Goal: Navigation & Orientation: Find specific page/section

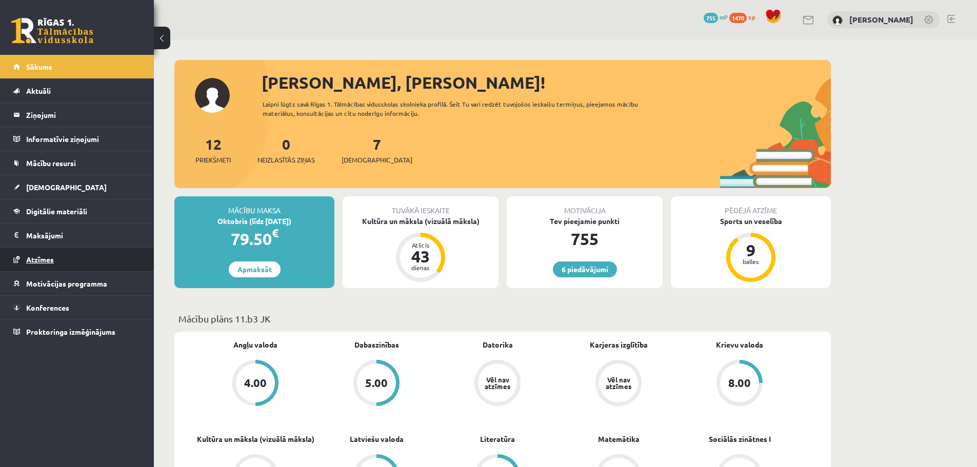
click at [60, 250] on link "Atzīmes" at bounding box center [77, 260] width 128 height 24
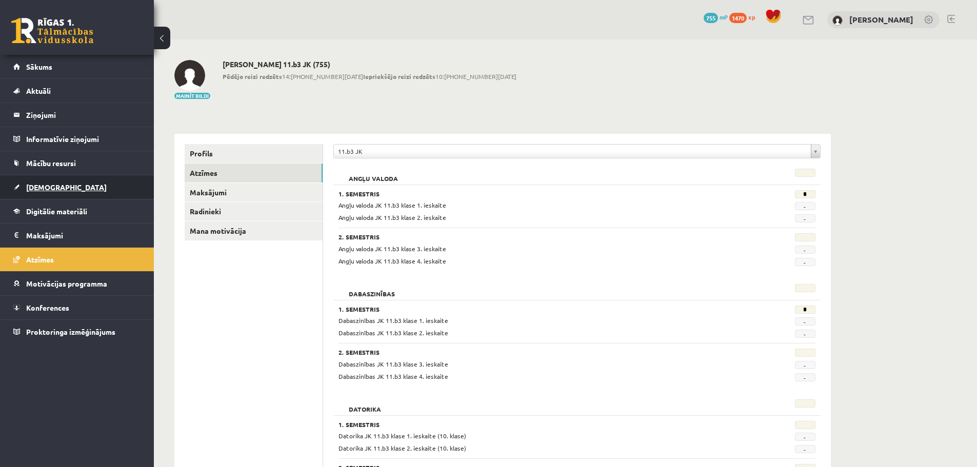
click at [33, 187] on span "[DEMOGRAPHIC_DATA]" at bounding box center [66, 187] width 80 height 9
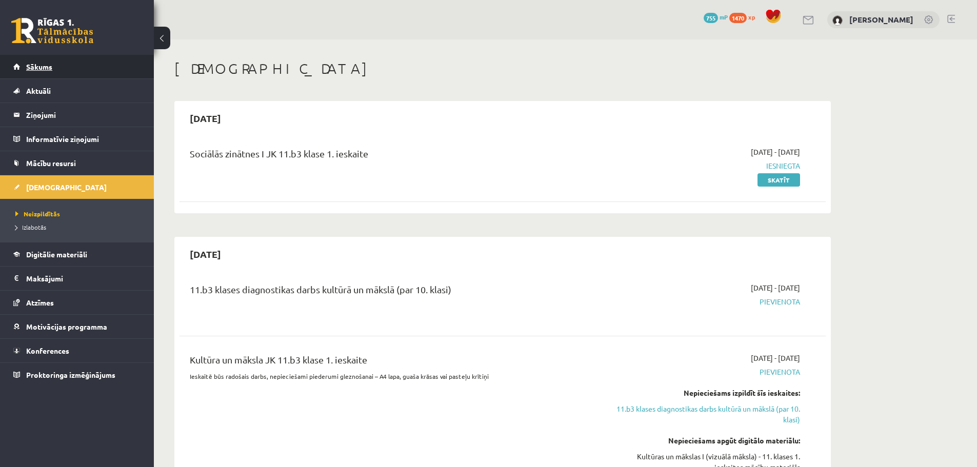
click at [73, 69] on link "Sākums" at bounding box center [77, 67] width 128 height 24
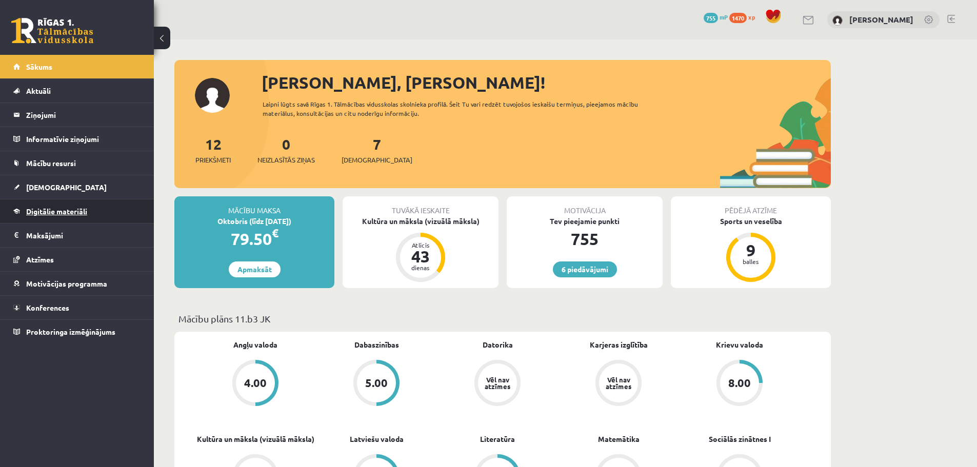
click at [15, 218] on link "Digitālie materiāli" at bounding box center [77, 211] width 128 height 24
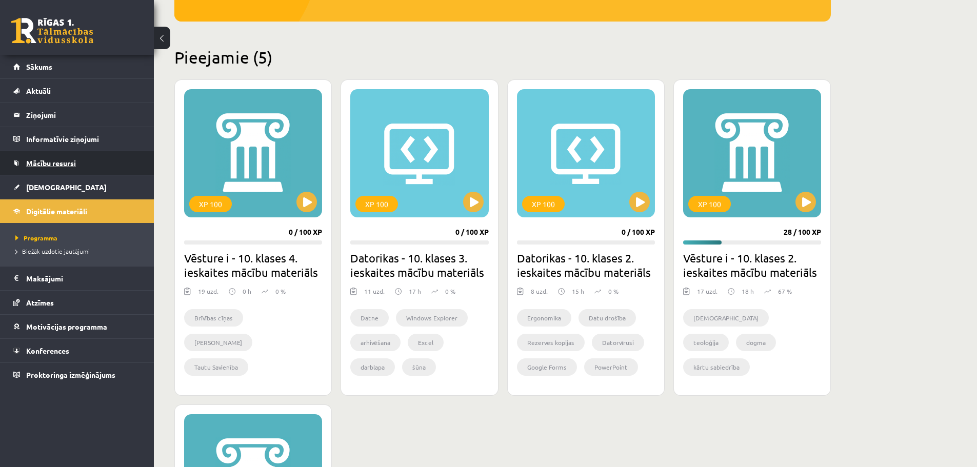
scroll to position [191, 0]
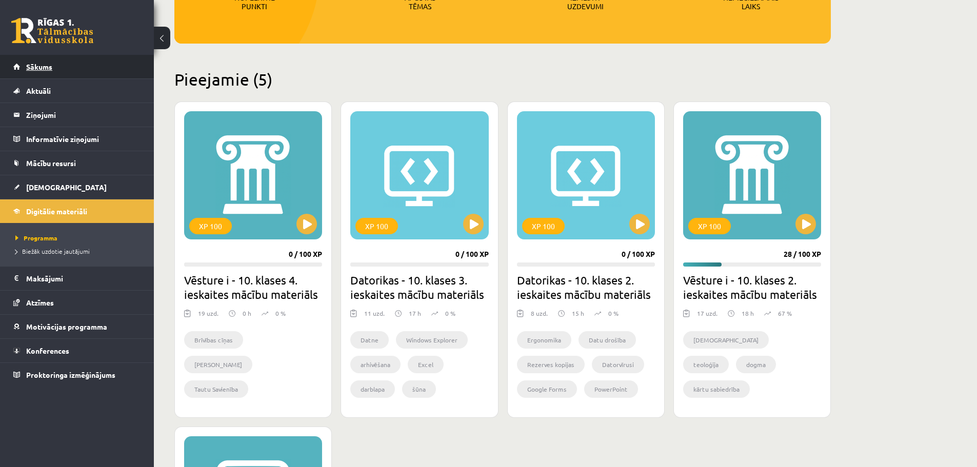
click at [44, 58] on link "Sākums" at bounding box center [77, 67] width 128 height 24
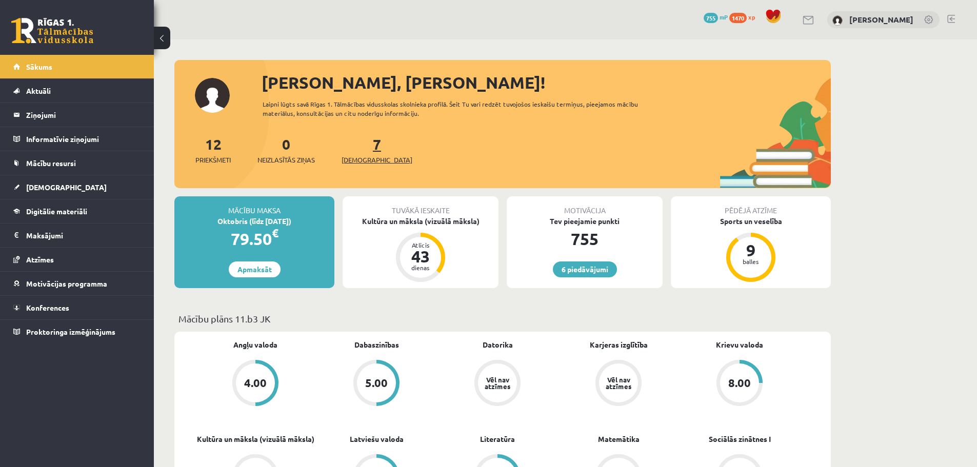
click at [362, 148] on link "7 Ieskaites" at bounding box center [376, 150] width 71 height 30
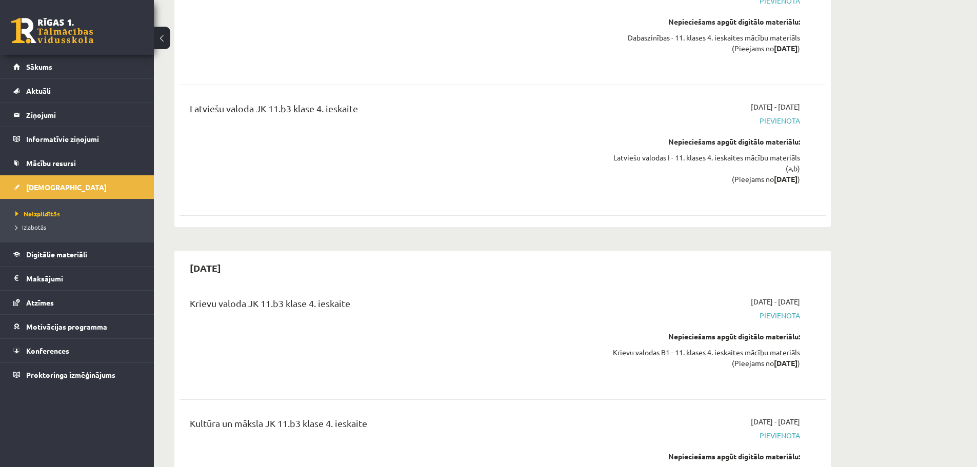
scroll to position [5777, 0]
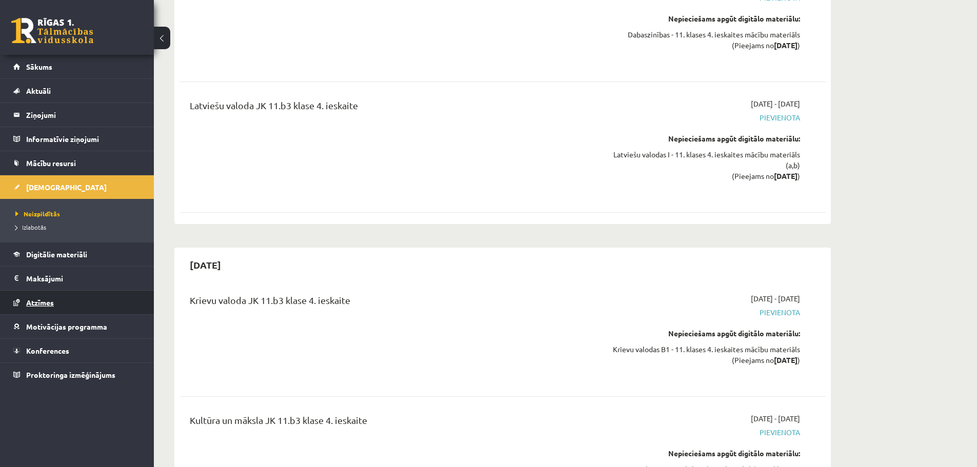
click at [48, 309] on link "Atzīmes" at bounding box center [77, 303] width 128 height 24
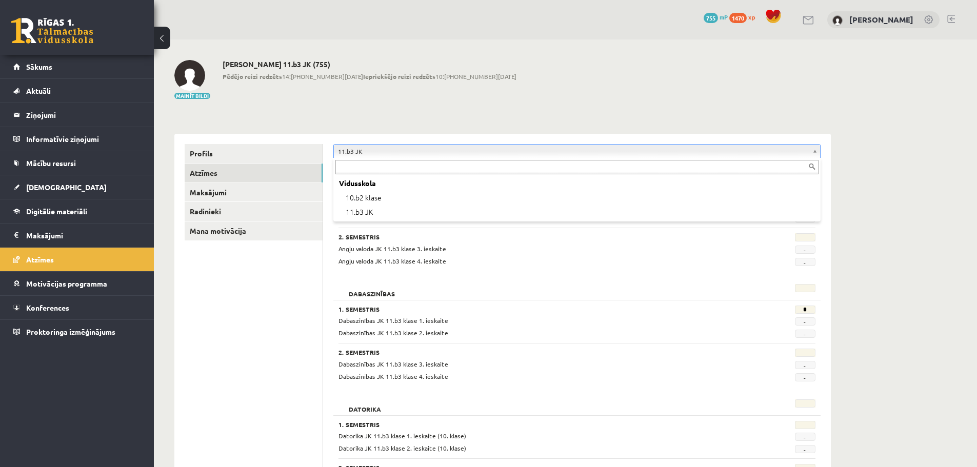
click at [572, 189] on div "Vidusskola" at bounding box center [576, 183] width 483 height 14
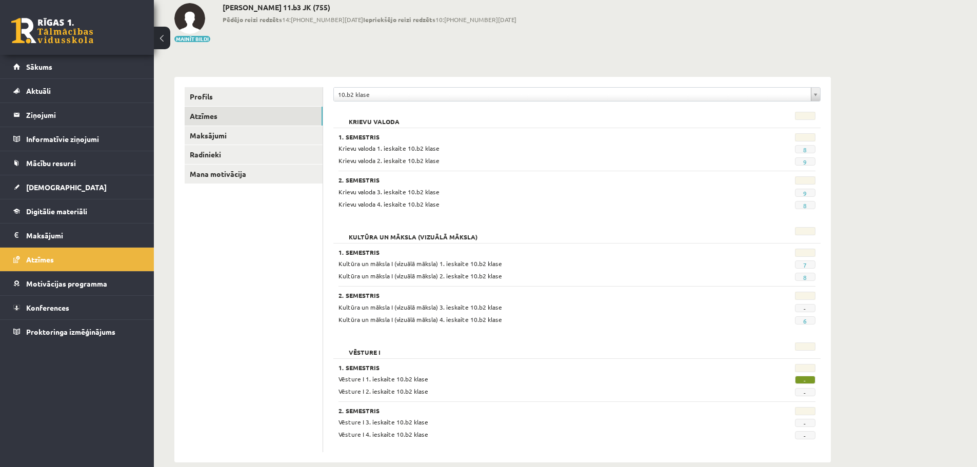
scroll to position [73, 0]
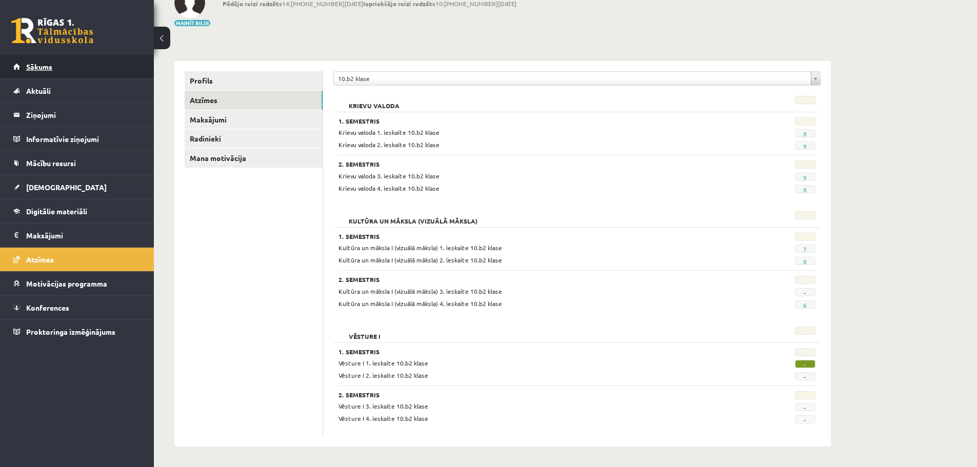
click at [85, 55] on link "Sākums" at bounding box center [77, 67] width 128 height 24
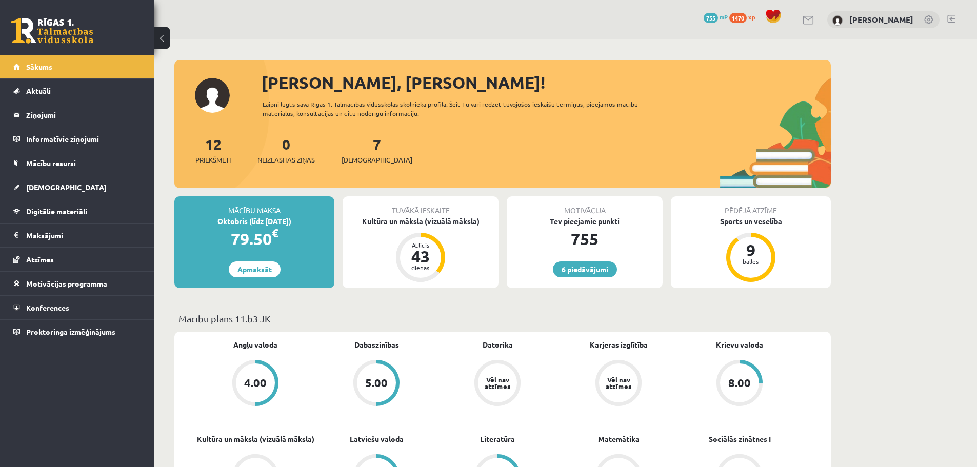
click at [249, 217] on div "Oktobris (līdz [DATE])" at bounding box center [254, 221] width 160 height 11
click at [54, 55] on link "Sākums" at bounding box center [77, 67] width 128 height 24
click at [947, 20] on link at bounding box center [951, 19] width 8 height 8
